Goal: Ask a question: Seek information or help from site administrators or community

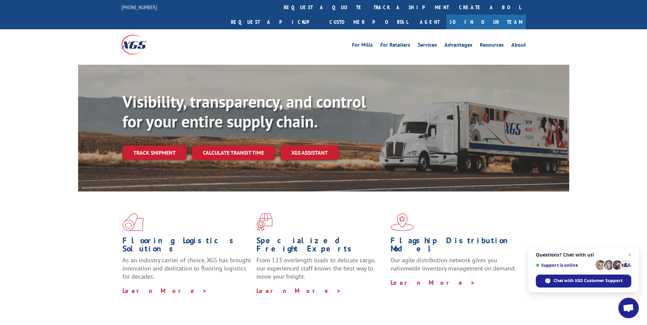
click at [559, 283] on span "Chat with XGS Customer Support" at bounding box center [587, 281] width 69 height 6
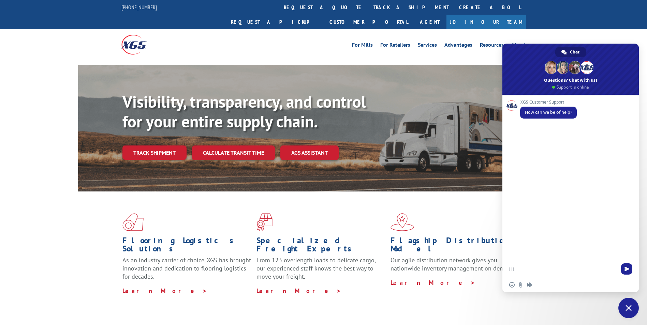
type textarea "Hi!"
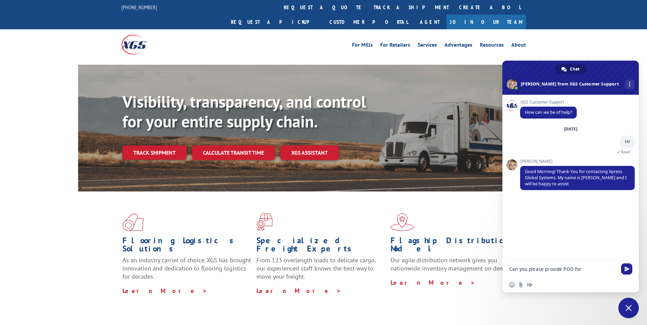
paste textarea "16137946"
paste textarea "16137450"
type textarea "Can you please provide POD for 16137946 and 16137450"
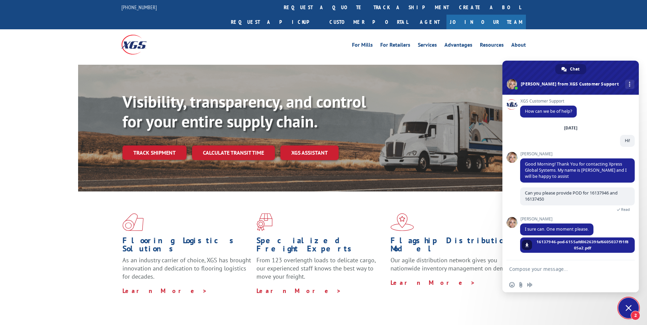
scroll to position [27, 0]
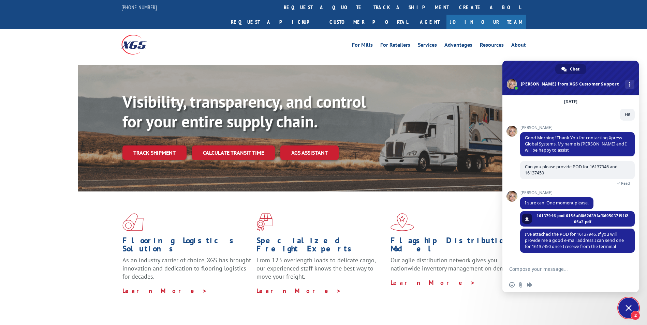
click at [557, 271] on textarea "Compose your message..." at bounding box center [563, 269] width 109 height 17
type textarea "[EMAIL_ADDRESS][DOMAIN_NAME]"
click at [625, 271] on span "Send" at bounding box center [626, 269] width 5 height 5
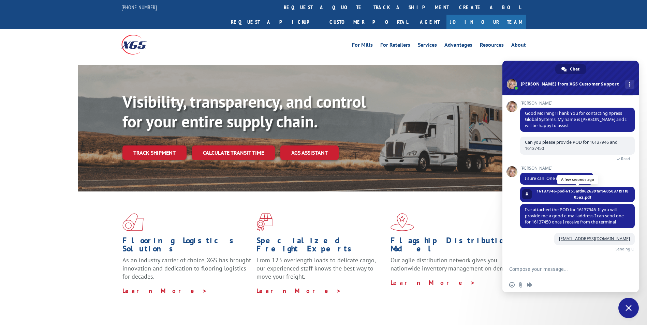
click at [526, 196] on span at bounding box center [527, 194] width 4 height 4
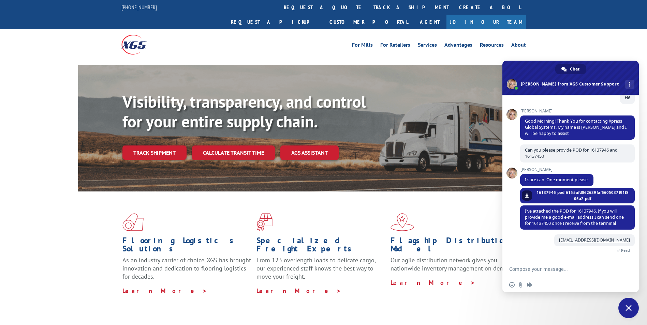
scroll to position [44, 0]
click at [593, 210] on span "I've attached the POD for 16137946. If you will provide me a good e-mail addres…" at bounding box center [574, 217] width 99 height 18
copy span "16137946"
